Goal: Information Seeking & Learning: Learn about a topic

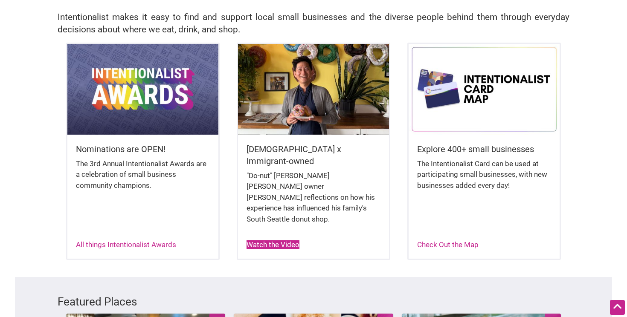
scroll to position [198, 0]
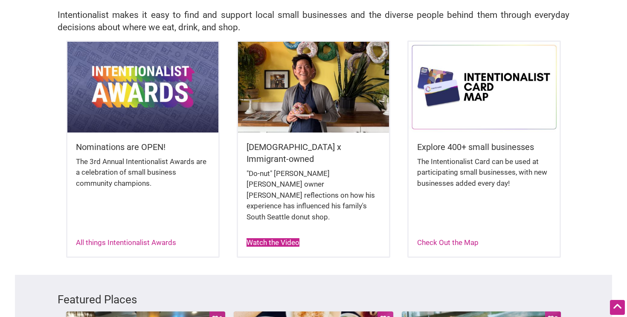
click at [291, 238] on link "Watch the Video" at bounding box center [273, 242] width 53 height 9
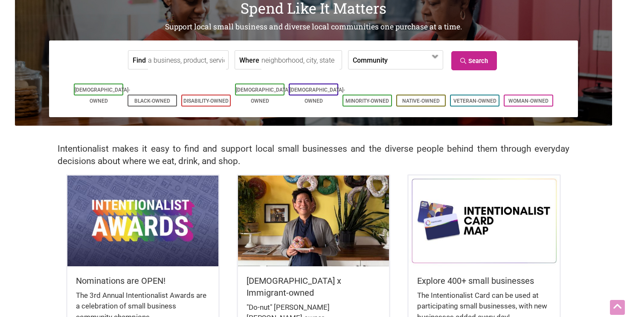
scroll to position [0, 0]
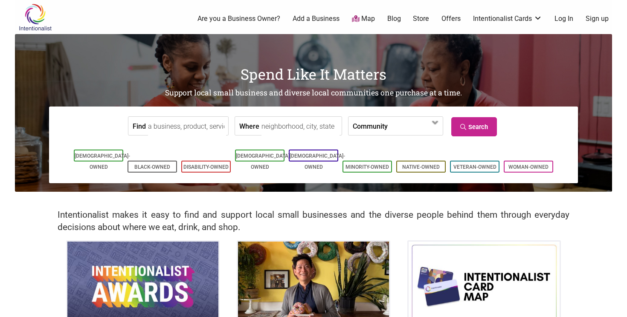
click at [565, 18] on link "Log In" at bounding box center [563, 18] width 19 height 9
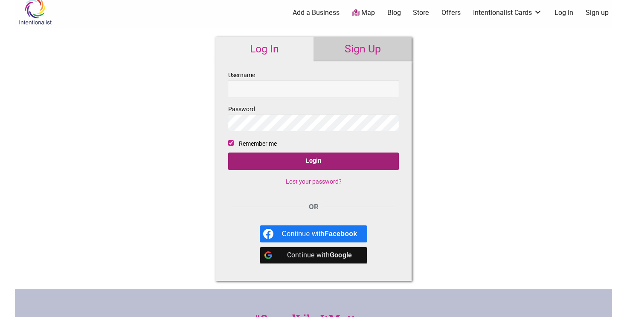
type input "sholee98104"
drag, startPoint x: 313, startPoint y: 159, endPoint x: 373, endPoint y: 145, distance: 61.2
click at [313, 159] on input "Login" at bounding box center [313, 161] width 171 height 17
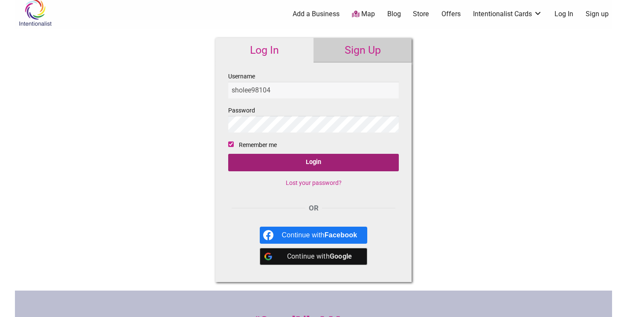
scroll to position [3, 0]
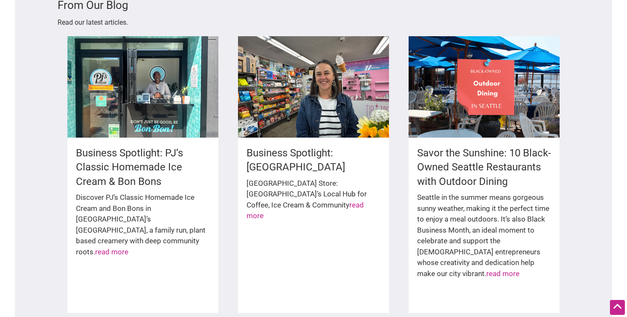
scroll to position [1229, 0]
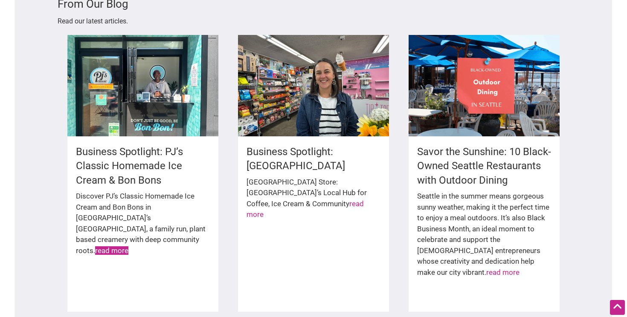
click at [95, 247] on link "read more" at bounding box center [111, 251] width 33 height 9
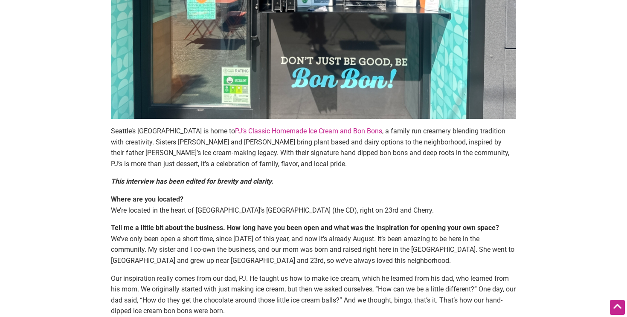
scroll to position [273, 0]
click at [293, 128] on link "PJ’s Classic Homemade Ice Cream and Bon Bons" at bounding box center [308, 131] width 147 height 8
